Goal: Check status: Check status

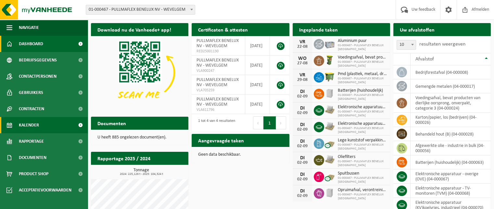
click at [38, 125] on span "Kalender" at bounding box center [29, 125] width 20 height 16
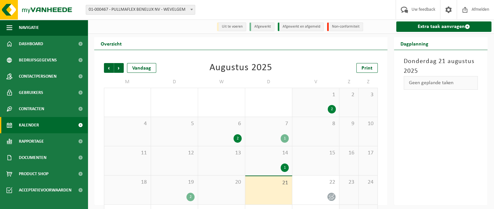
click at [186, 195] on div "2" at bounding box center [174, 196] width 40 height 8
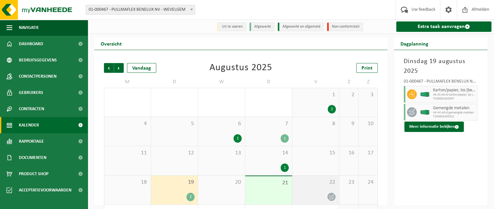
click at [318, 188] on div "22" at bounding box center [315, 189] width 47 height 29
